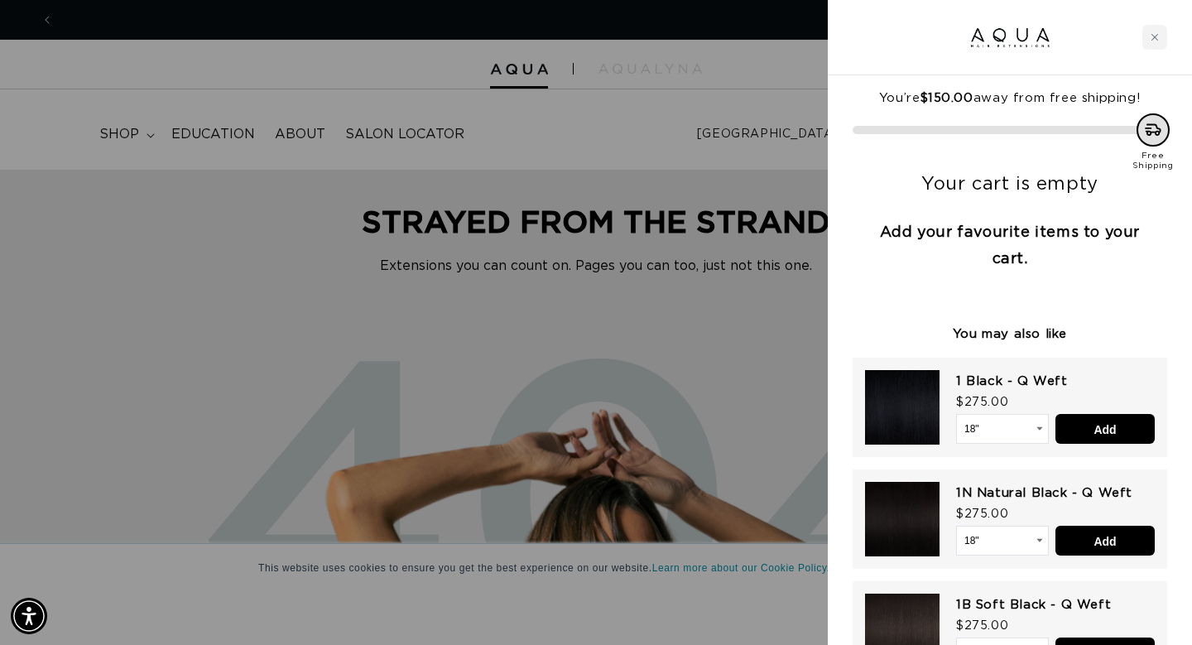
scroll to position [0, 2148]
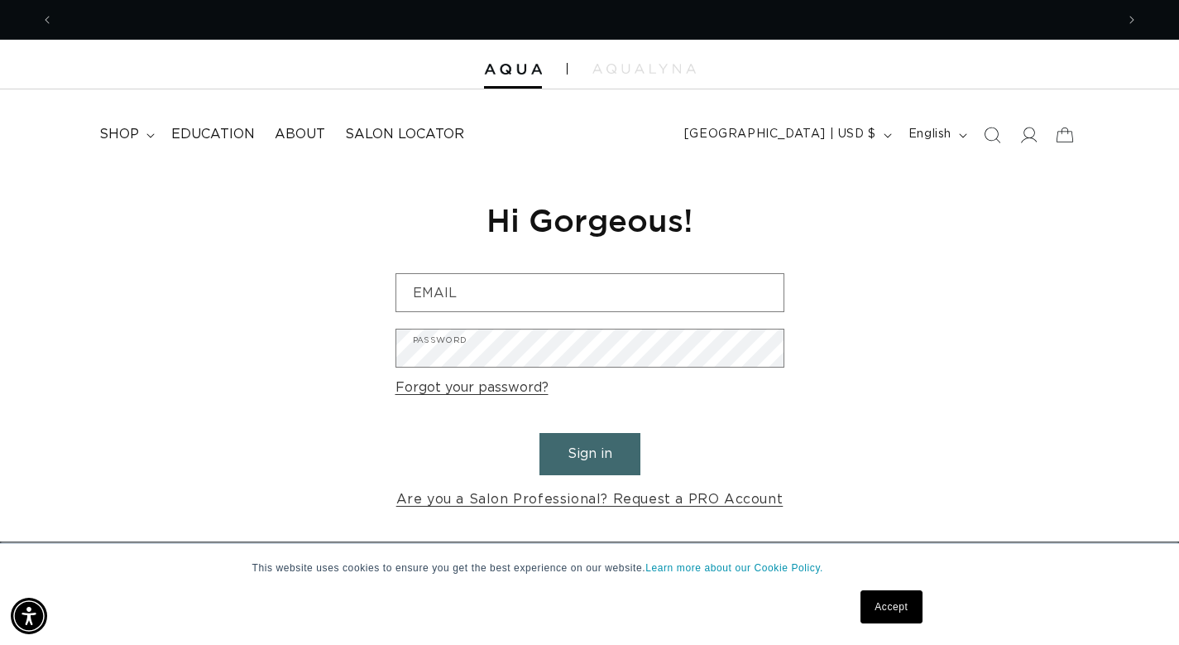
scroll to position [0, 2123]
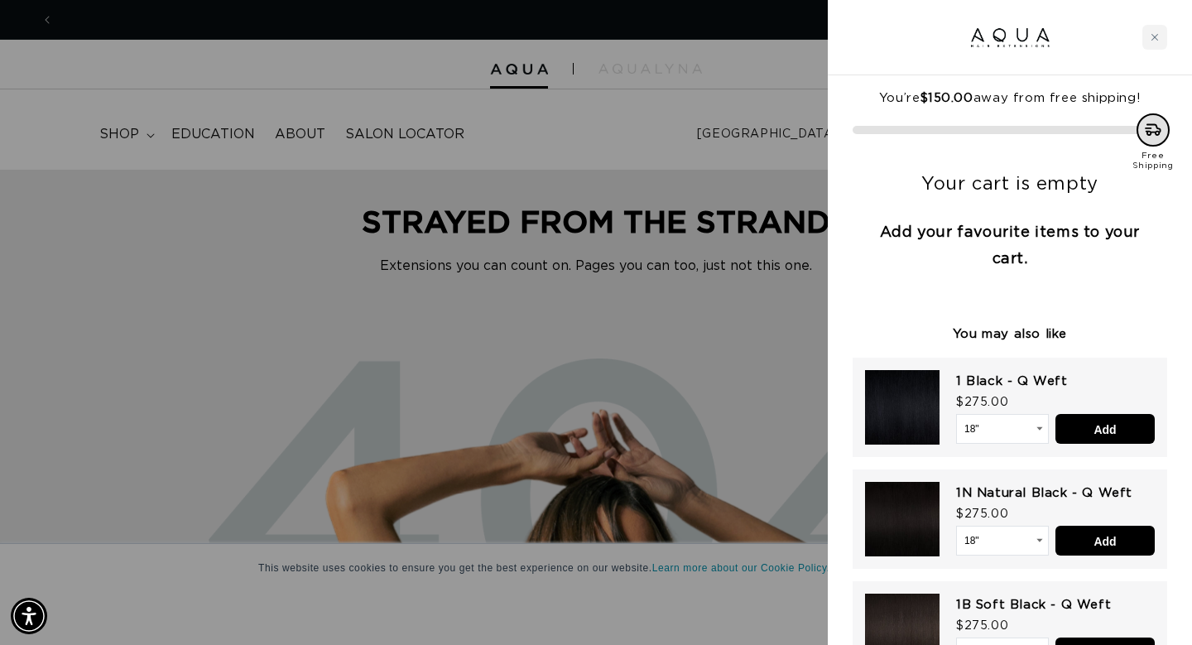
scroll to position [0, 2148]
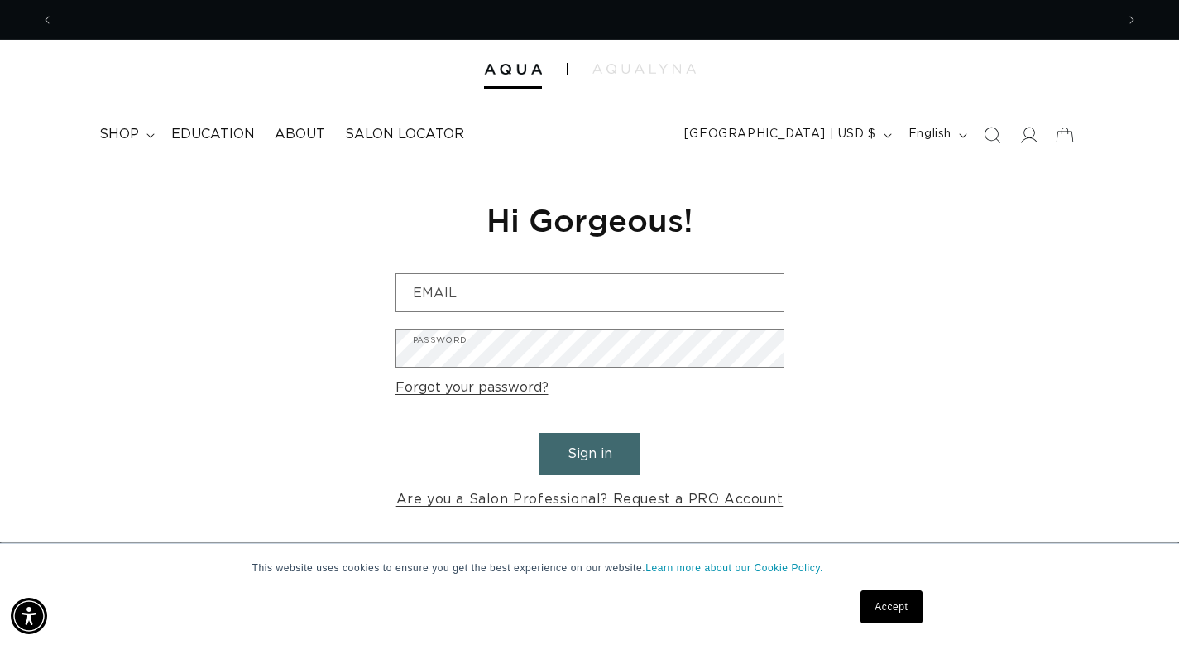
scroll to position [0, 1062]
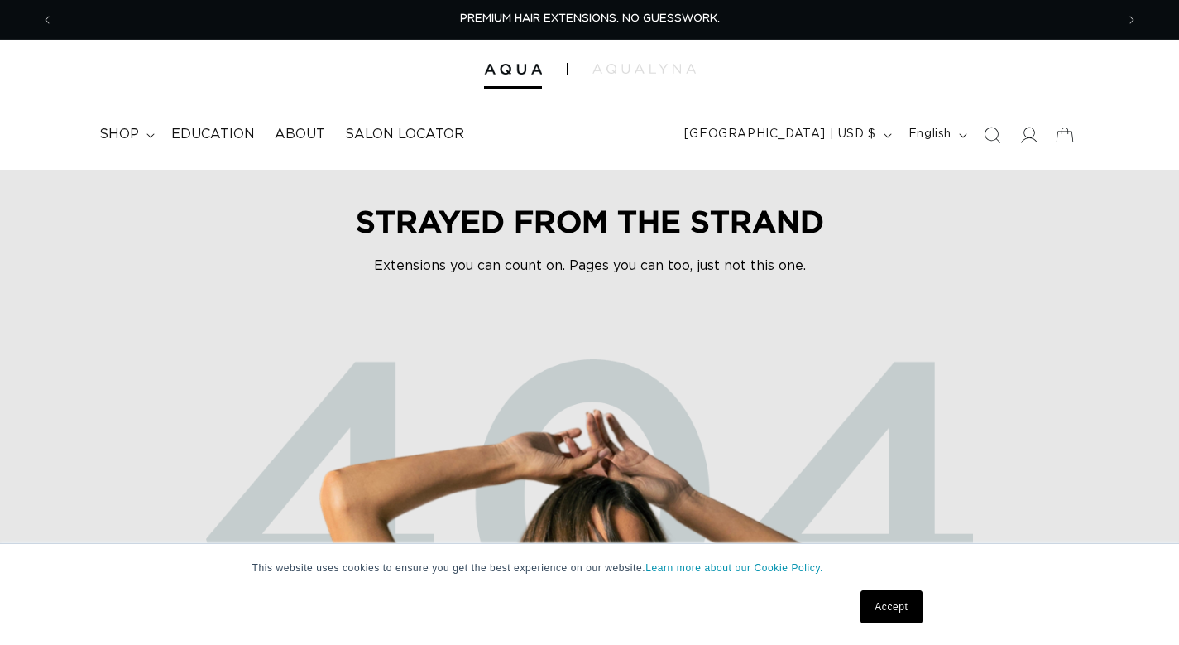
scroll to position [0, 1062]
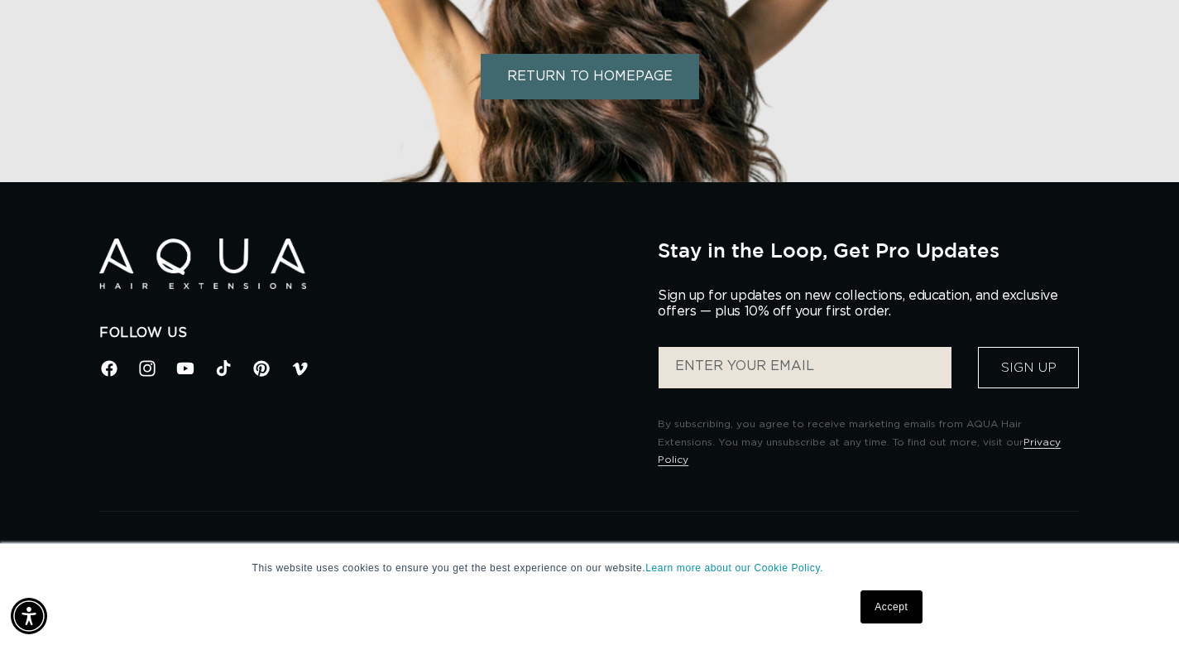
scroll to position [1289, 0]
